Goal: Information Seeking & Learning: Learn about a topic

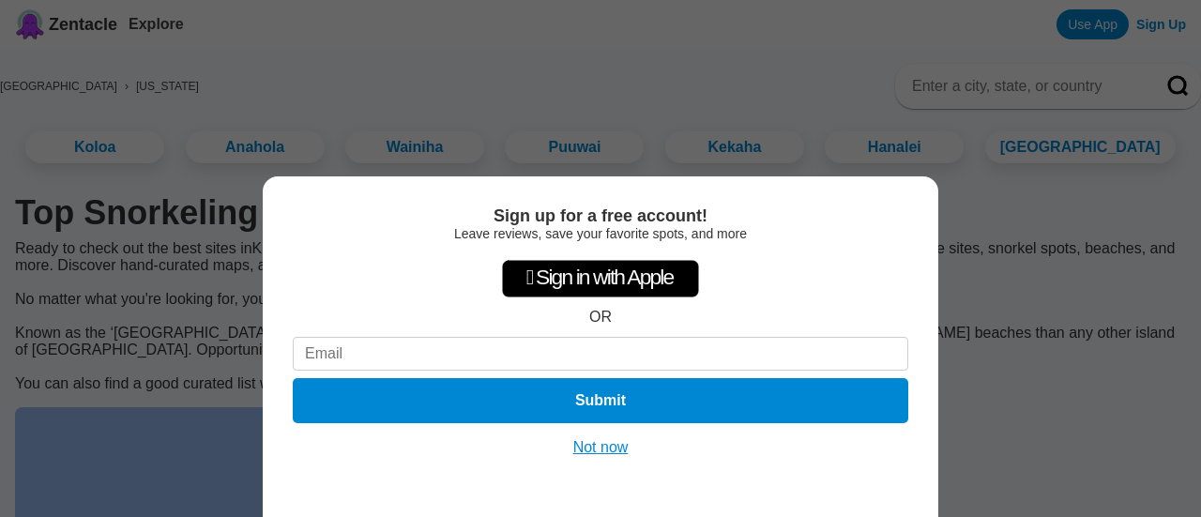
click at [606, 442] on button "Not now" at bounding box center [601, 447] width 67 height 19
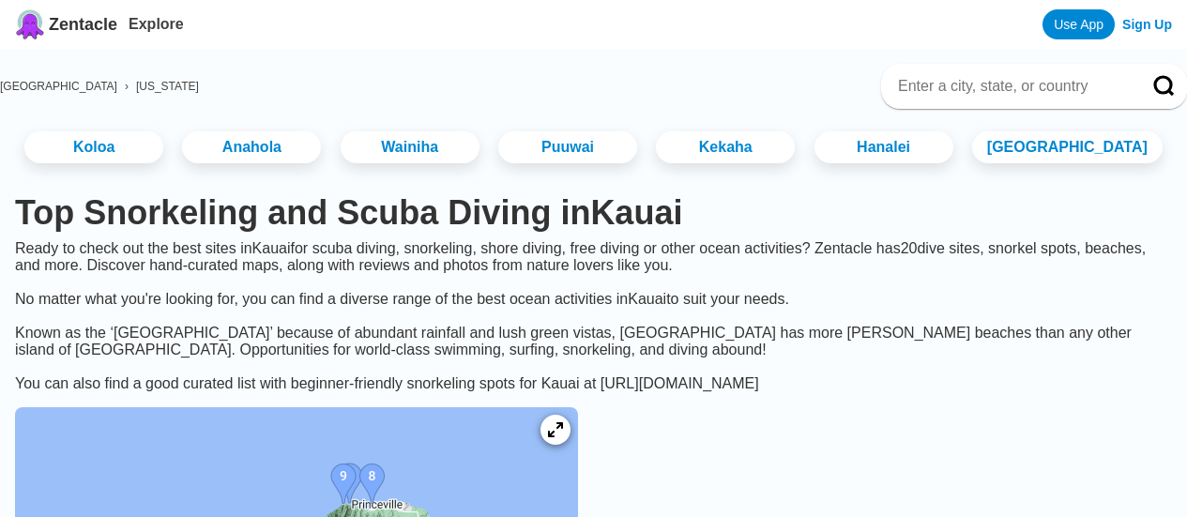
click at [929, 233] on h1 "Top Snorkeling and [MEDICAL_DATA] in [GEOGRAPHIC_DATA]" at bounding box center [593, 212] width 1157 height 39
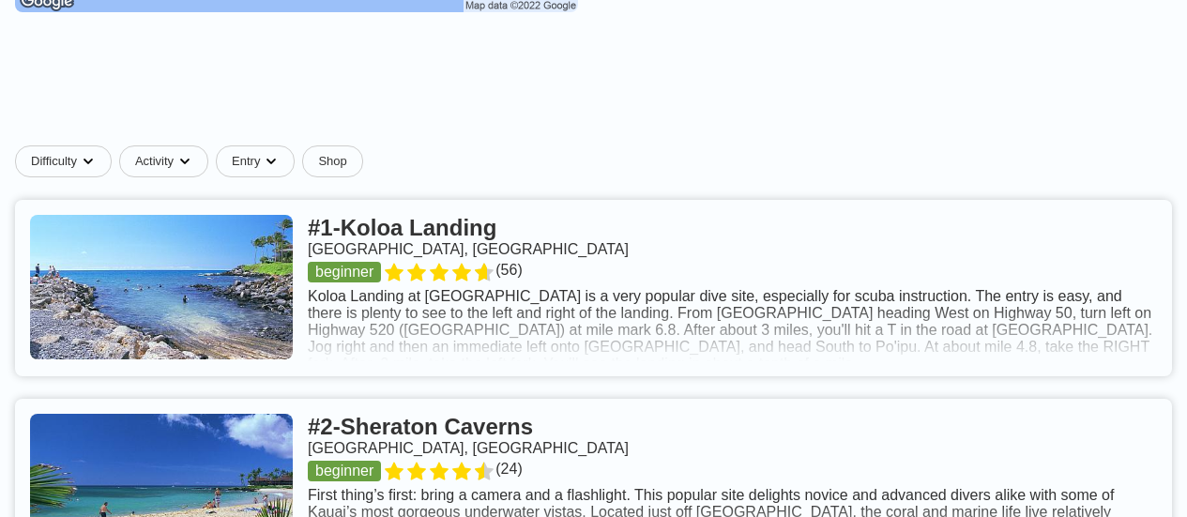
scroll to position [713, 0]
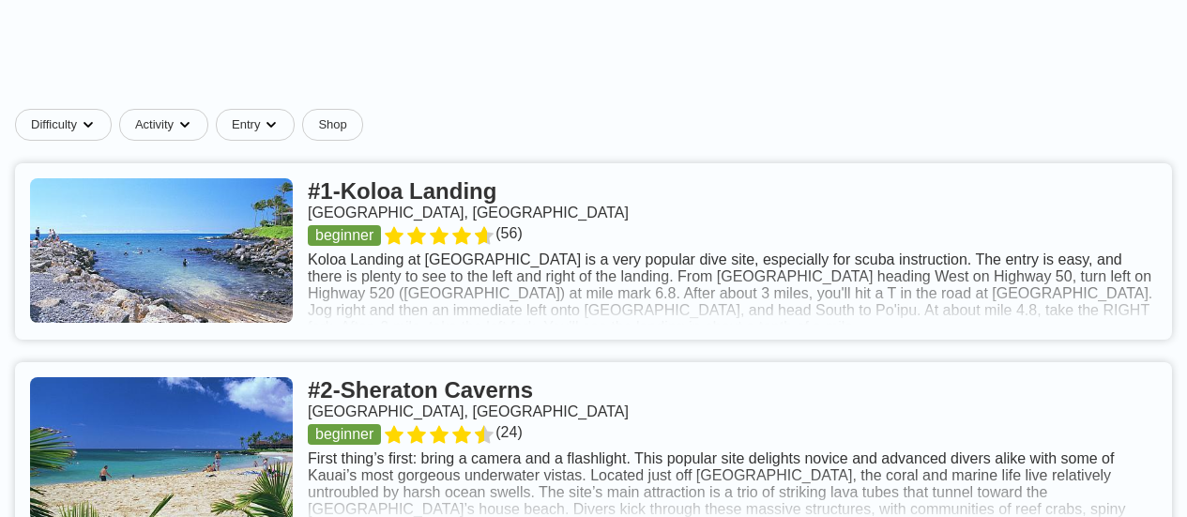
click at [493, 330] on link at bounding box center [593, 251] width 1157 height 176
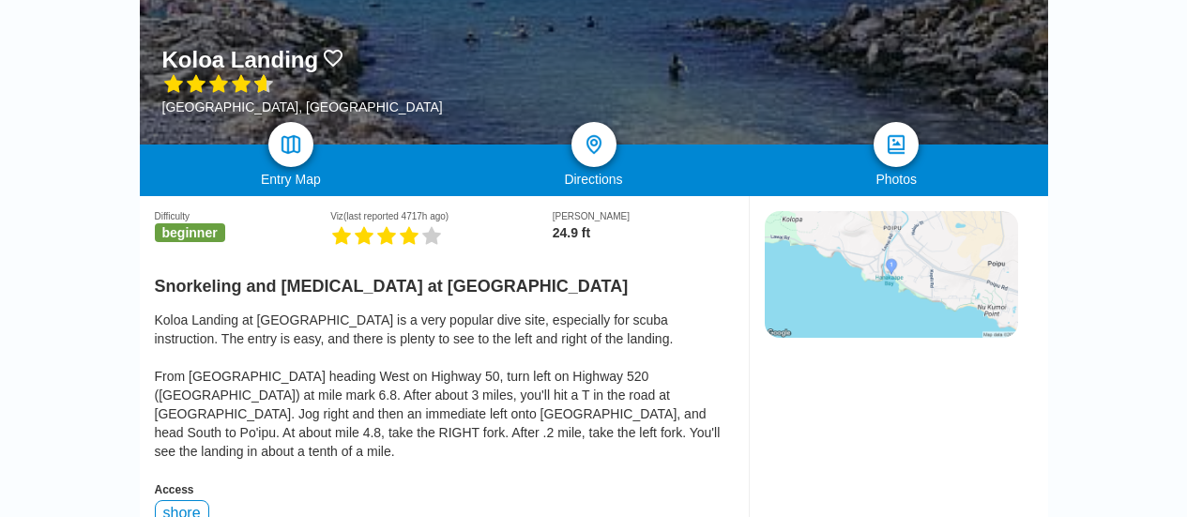
scroll to position [300, 0]
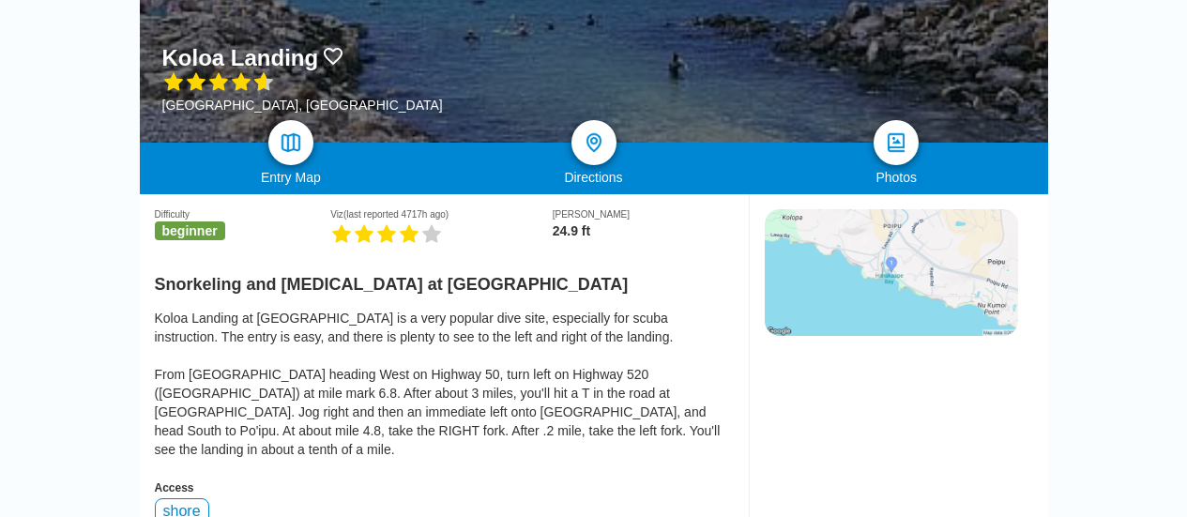
click at [928, 269] on img at bounding box center [891, 272] width 253 height 127
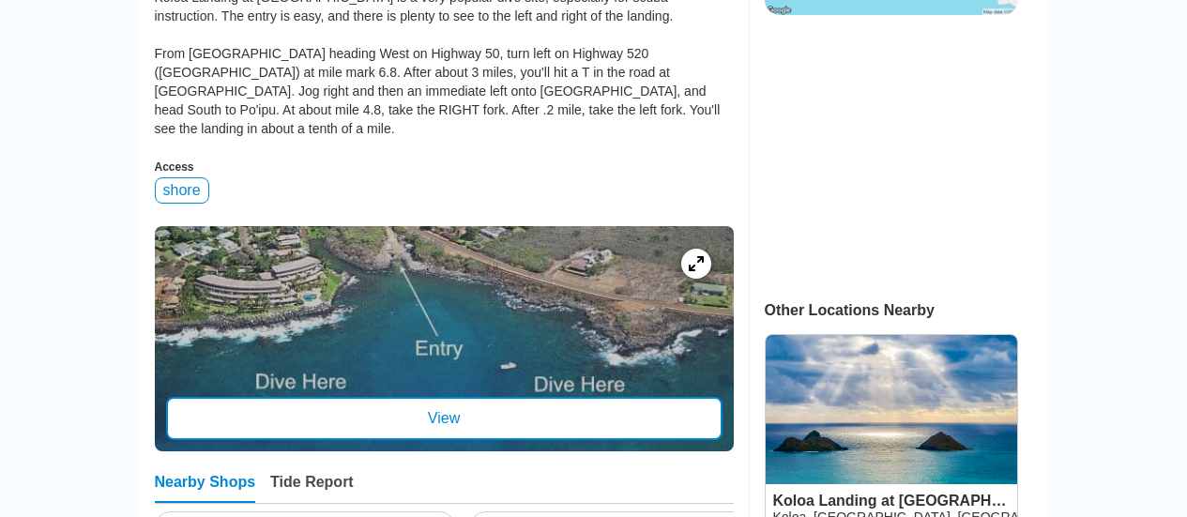
scroll to position [638, 0]
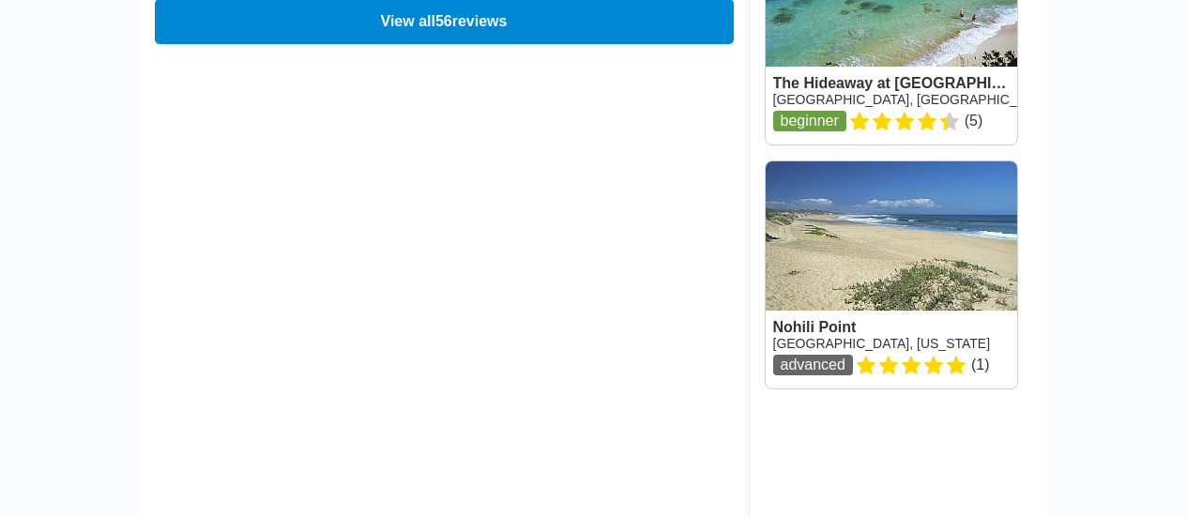
scroll to position [3041, 0]
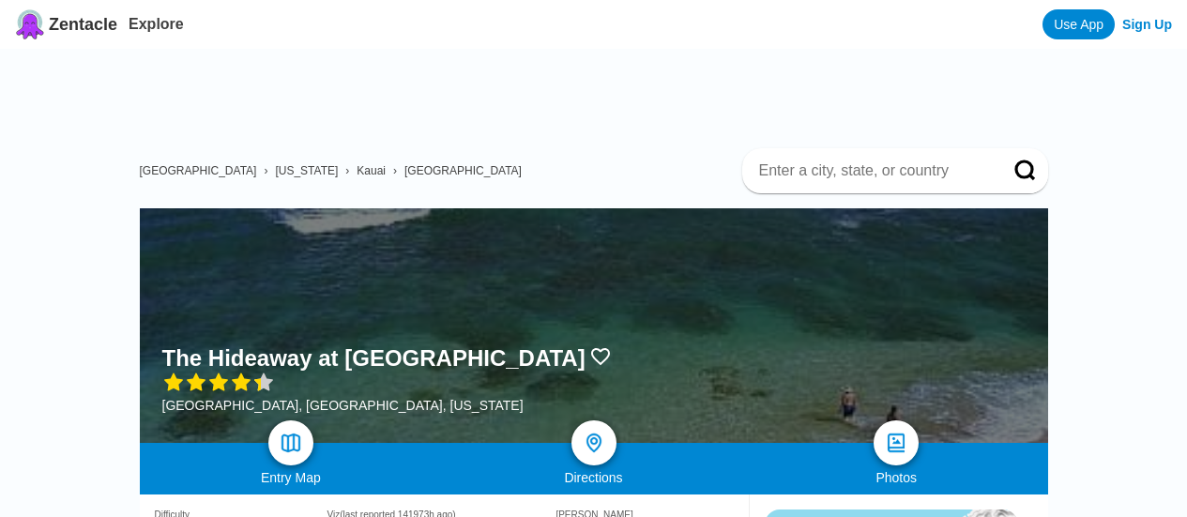
scroll to position [38, 0]
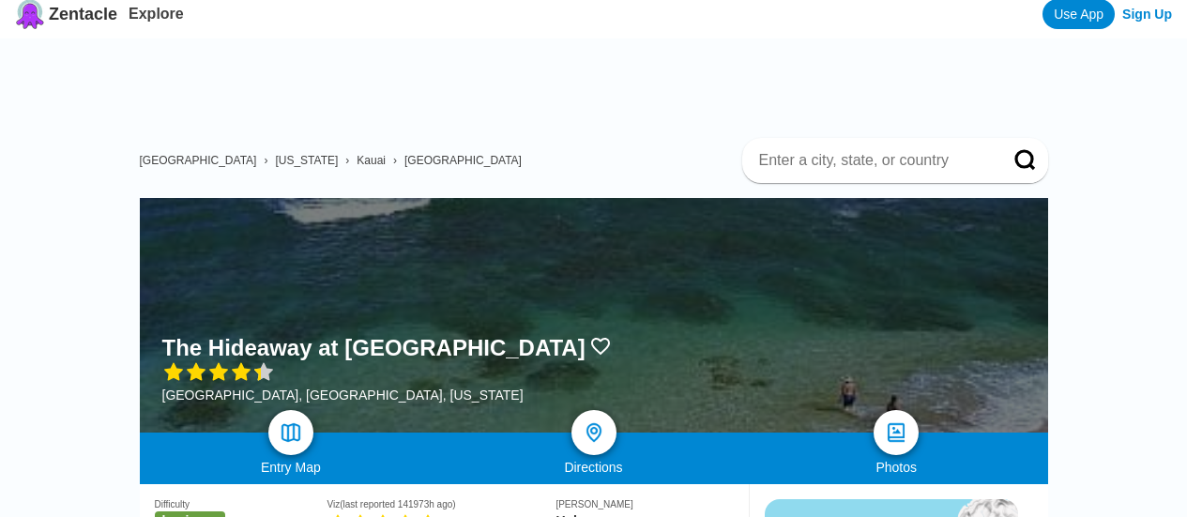
scroll to position [0, 0]
